Goal: Find contact information: Find contact information

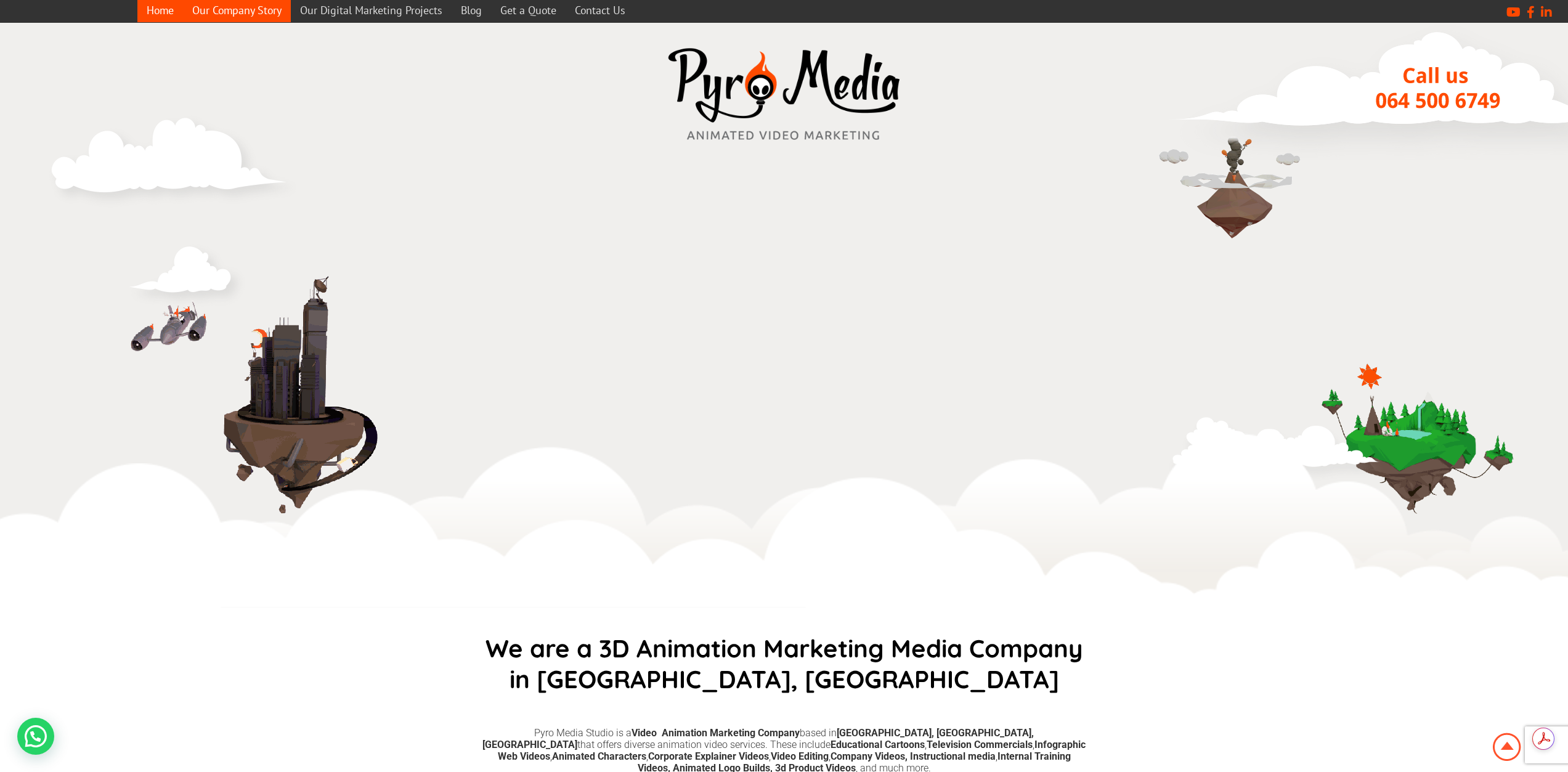
click at [225, 16] on link "Our Company Story" at bounding box center [237, 9] width 108 height 24
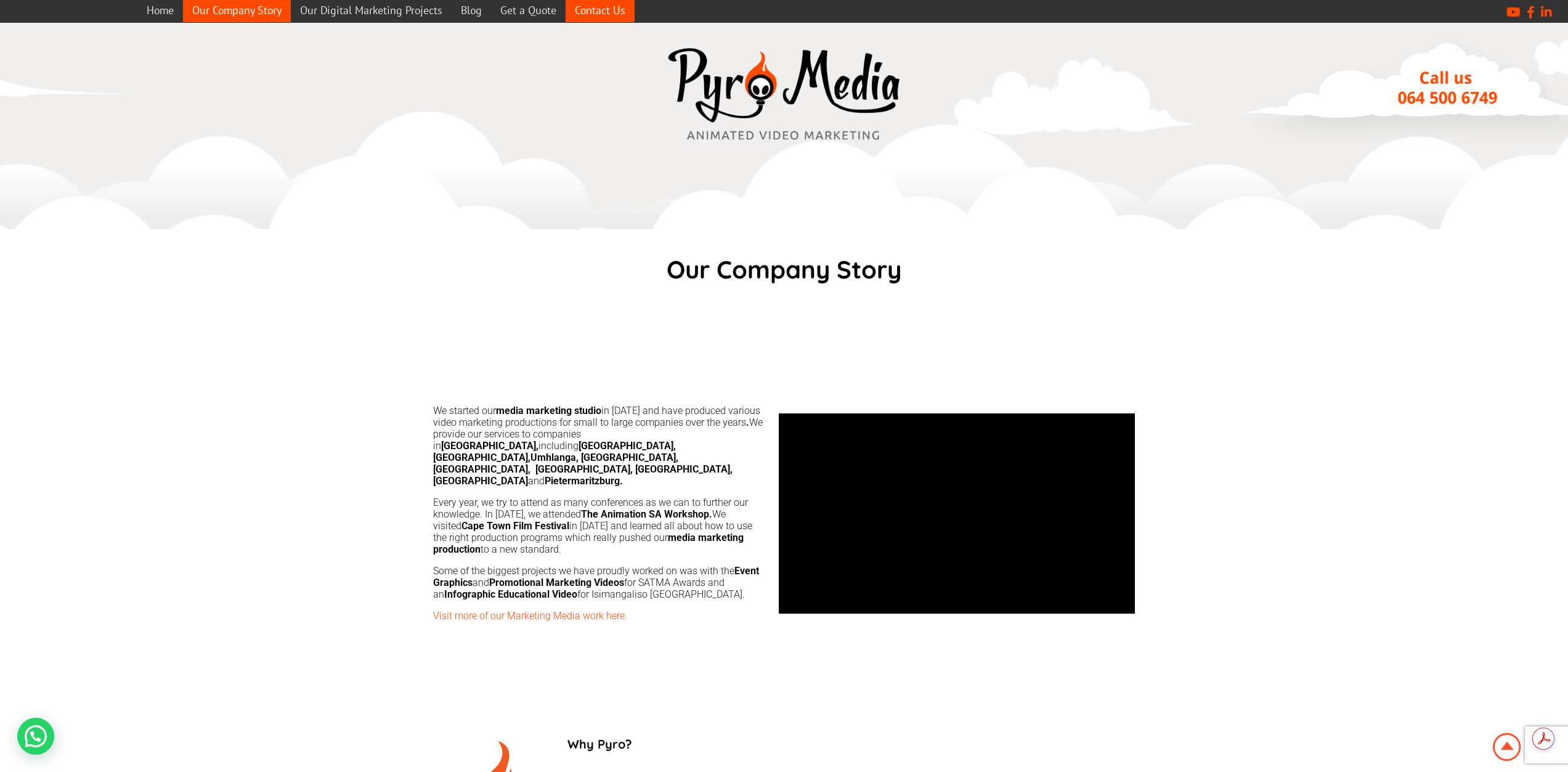
click at [602, 8] on link "Contact Us" at bounding box center [600, 9] width 69 height 24
